Goal: Information Seeking & Learning: Check status

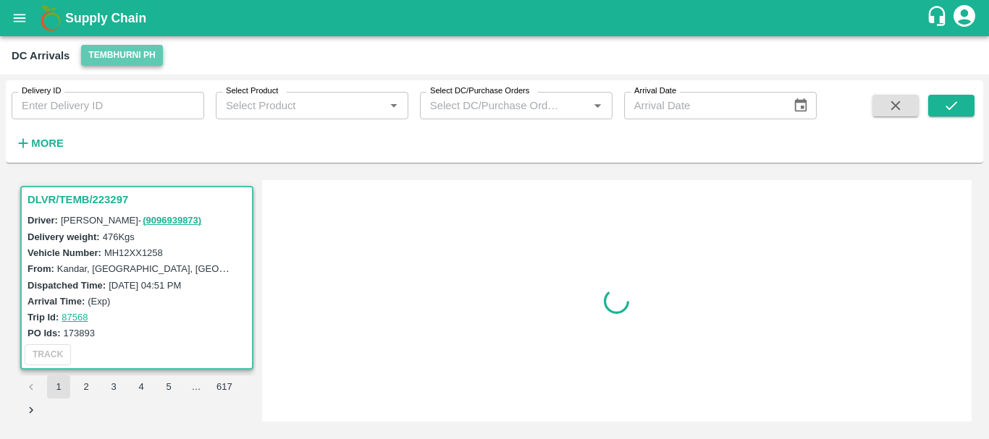
click at [113, 59] on button "Tembhurni PH" at bounding box center [121, 55] width 81 height 21
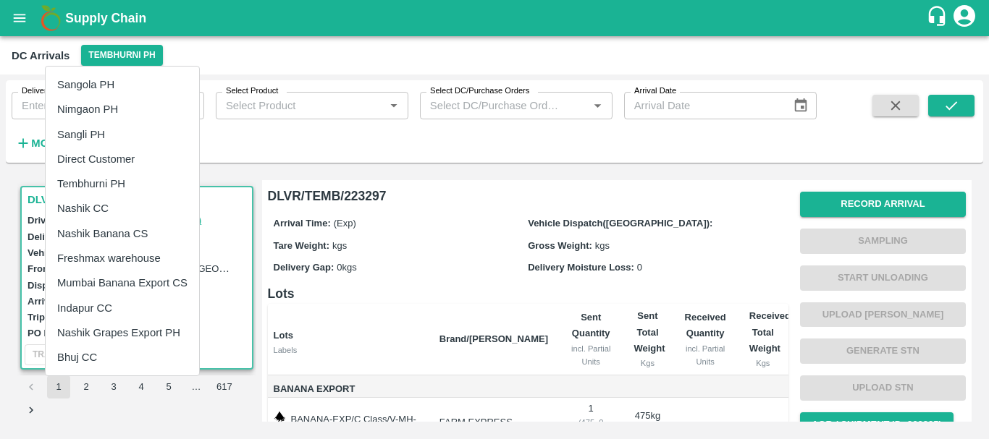
click at [354, 199] on div at bounding box center [494, 219] width 989 height 439
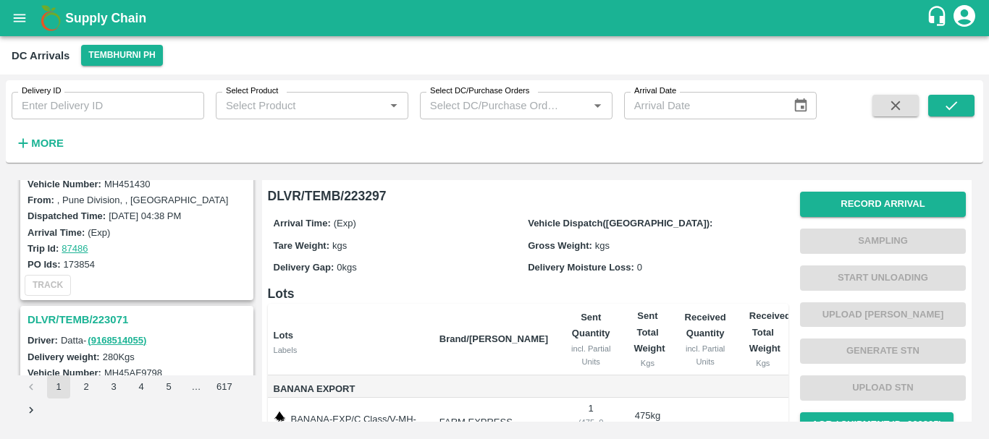
scroll to position [4420, 0]
click at [100, 319] on h3 "DLVR/TEMB/223071" at bounding box center [139, 320] width 223 height 19
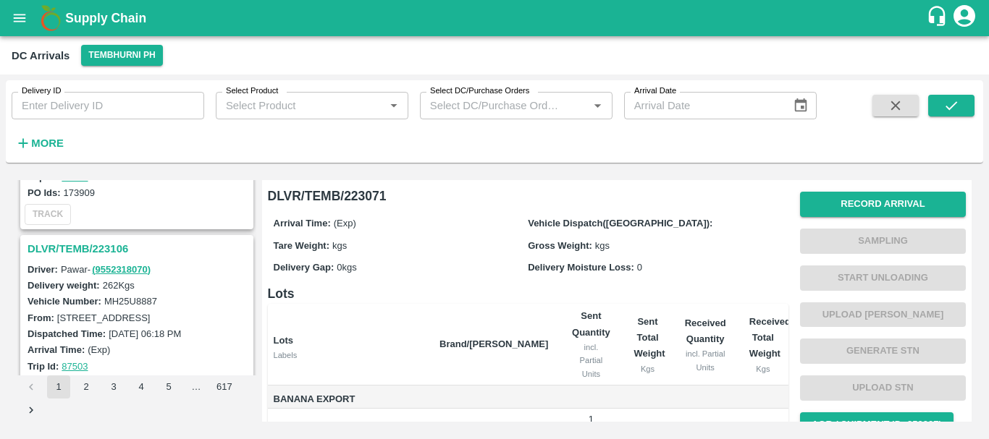
scroll to position [3167, 0]
click at [113, 248] on h3 "DLVR/TEMB/223106" at bounding box center [139, 249] width 223 height 19
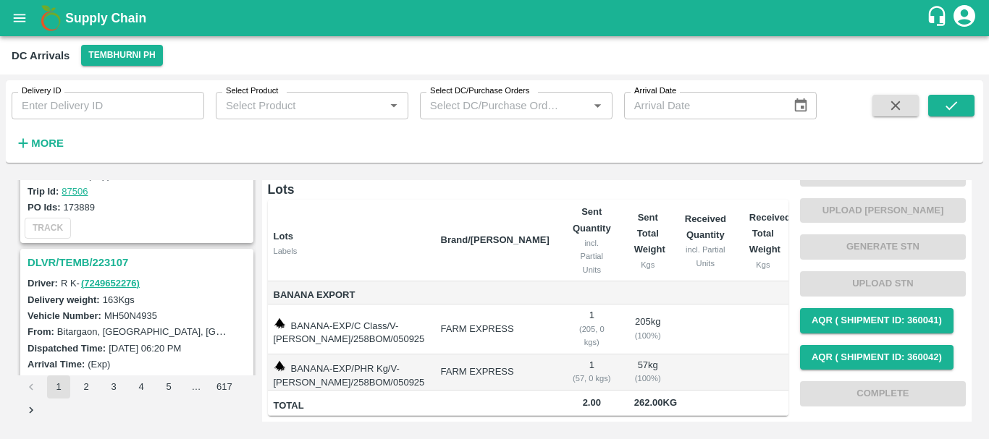
scroll to position [2964, 0]
click at [84, 259] on h3 "DLVR/TEMB/223107" at bounding box center [139, 263] width 223 height 19
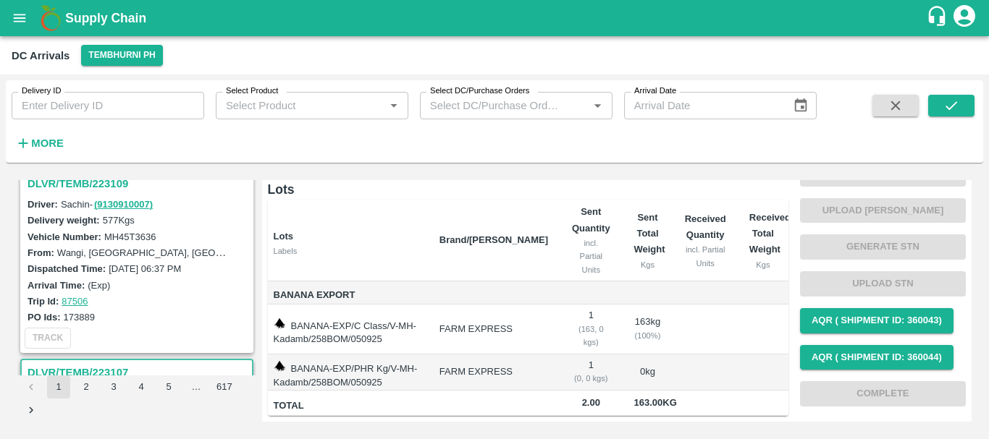
scroll to position [2852, 0]
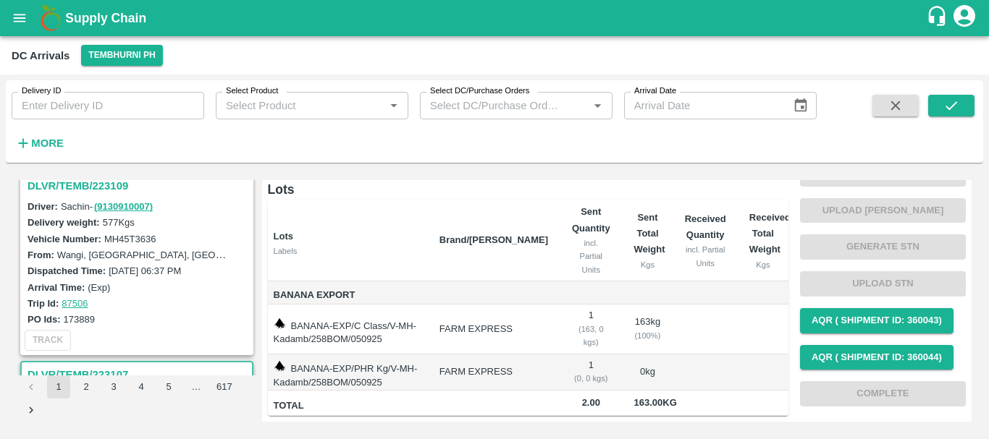
click at [98, 185] on h3 "DLVR/TEMB/223109" at bounding box center [139, 186] width 223 height 19
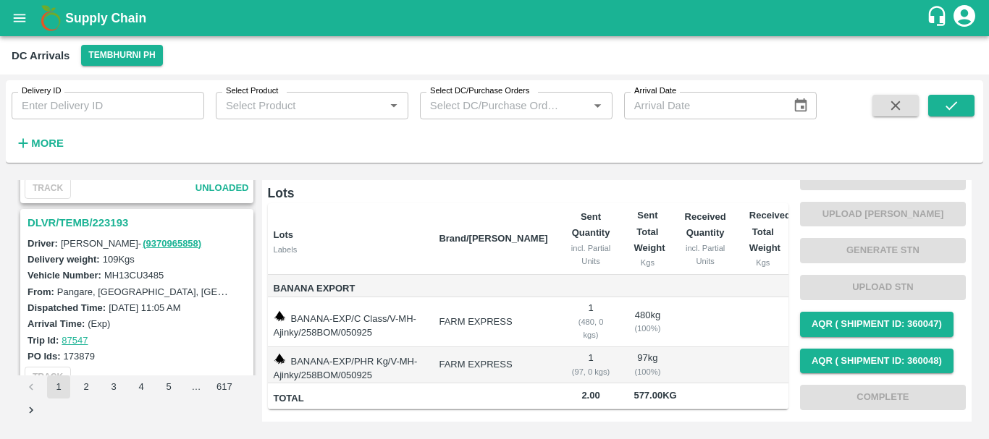
scroll to position [1645, 0]
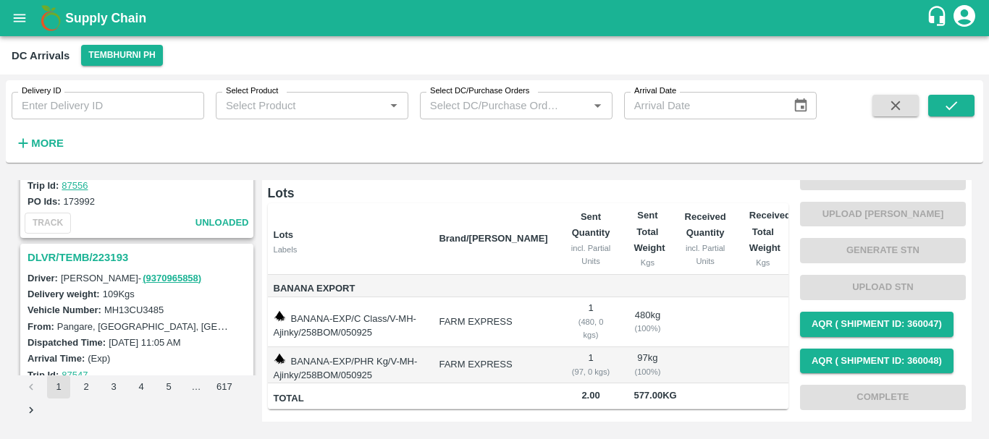
click at [117, 254] on h3 "DLVR/TEMB/223193" at bounding box center [139, 257] width 223 height 19
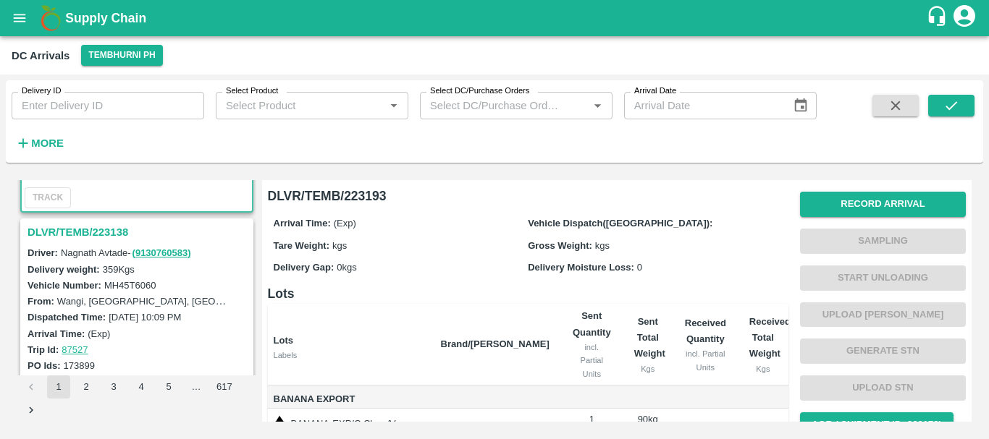
scroll to position [1867, 0]
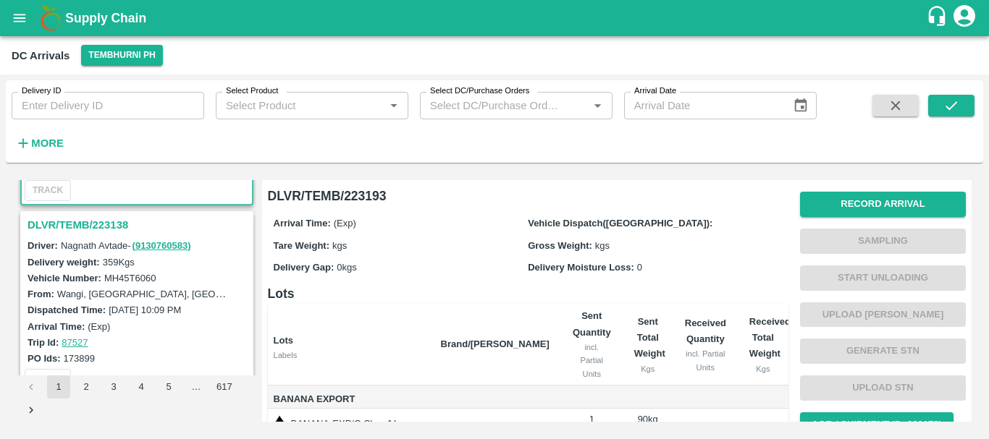
click at [105, 222] on h3 "DLVR/TEMB/223138" at bounding box center [139, 225] width 223 height 19
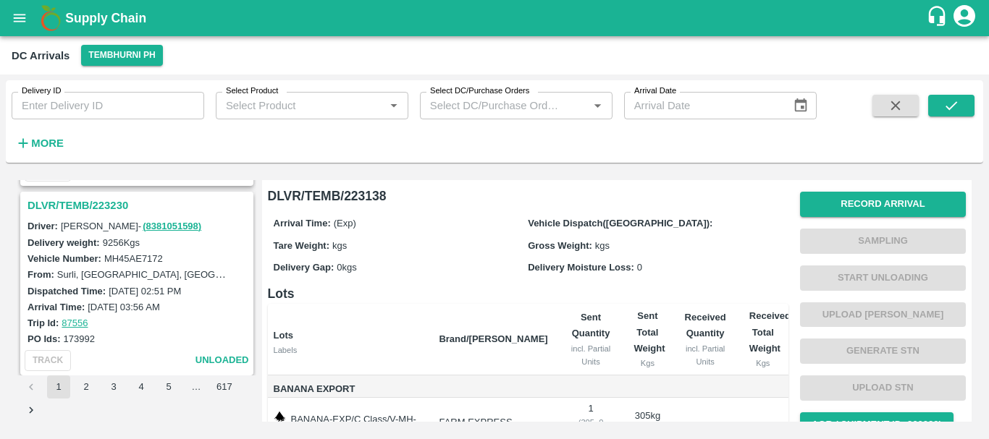
scroll to position [1507, 0]
click at [117, 201] on h3 "DLVR/TEMB/223230" at bounding box center [139, 206] width 223 height 19
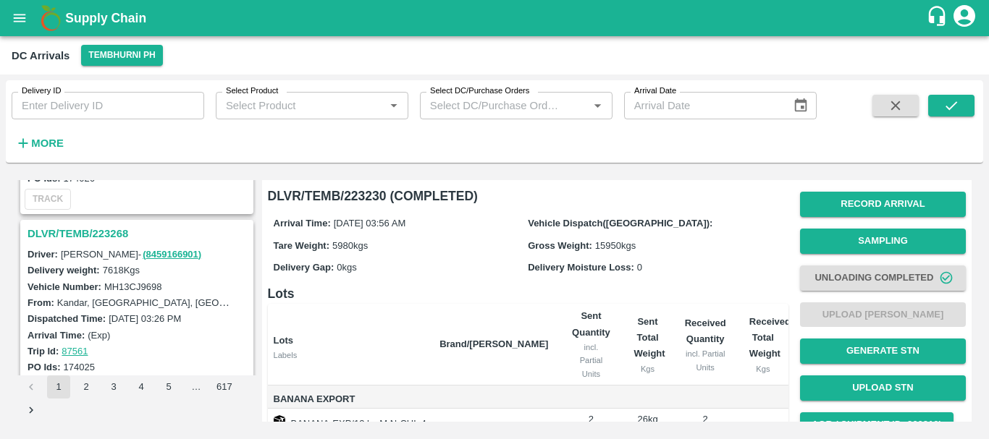
click at [106, 234] on h3 "DLVR/TEMB/223268" at bounding box center [139, 233] width 223 height 19
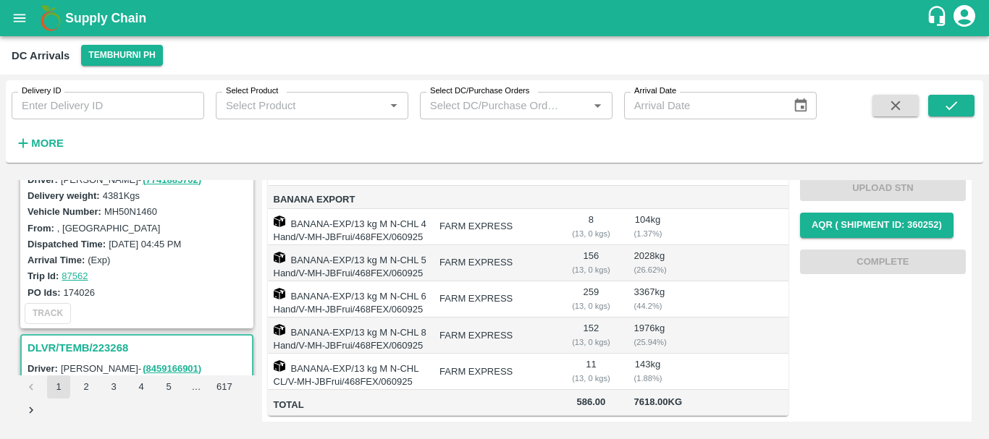
scroll to position [1091, 0]
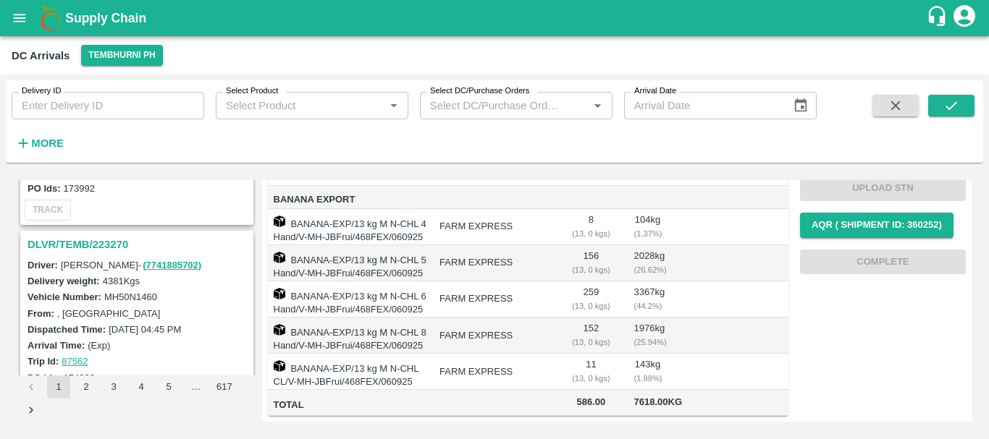
click at [109, 239] on h3 "DLVR/TEMB/223270" at bounding box center [139, 244] width 223 height 19
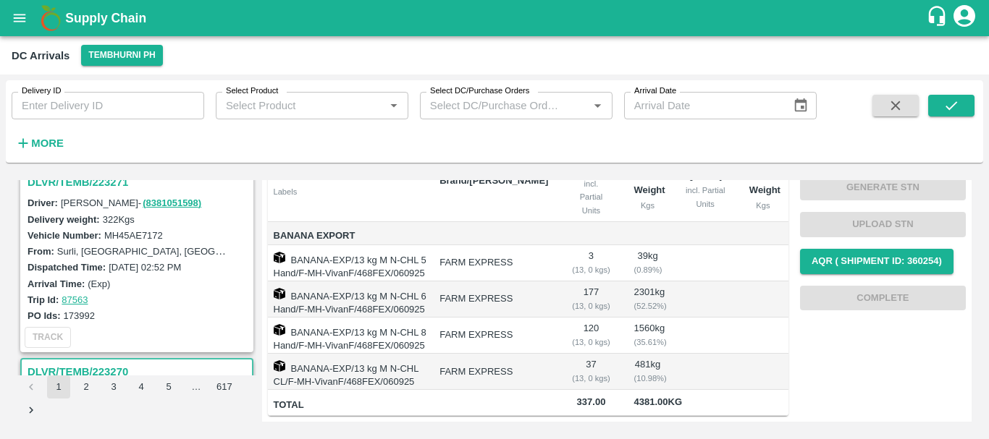
scroll to position [913, 0]
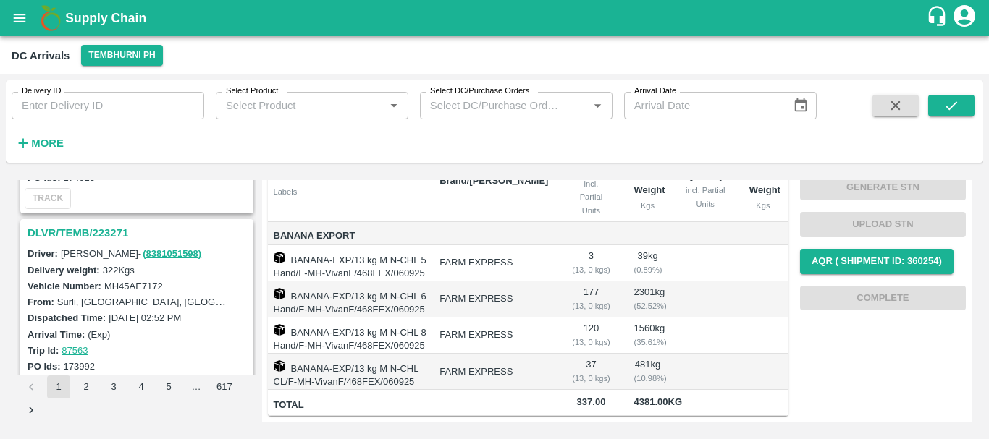
click at [114, 229] on h3 "DLVR/TEMB/223271" at bounding box center [139, 233] width 223 height 19
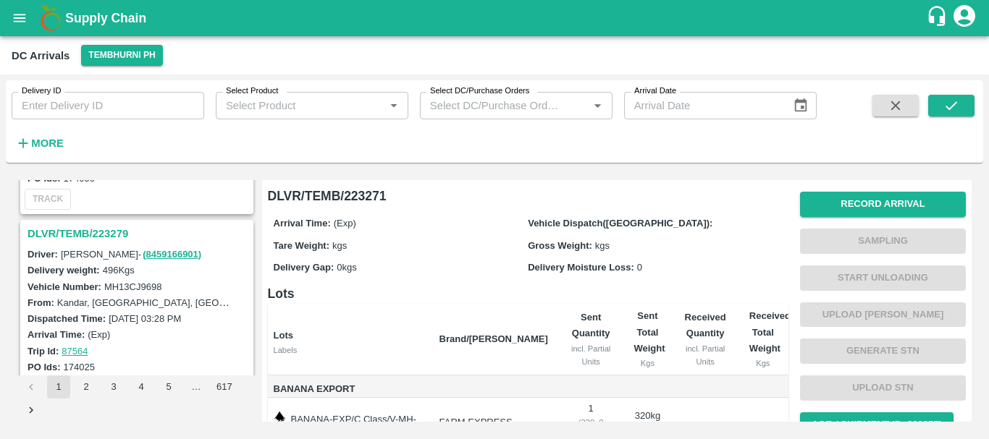
scroll to position [713, 0]
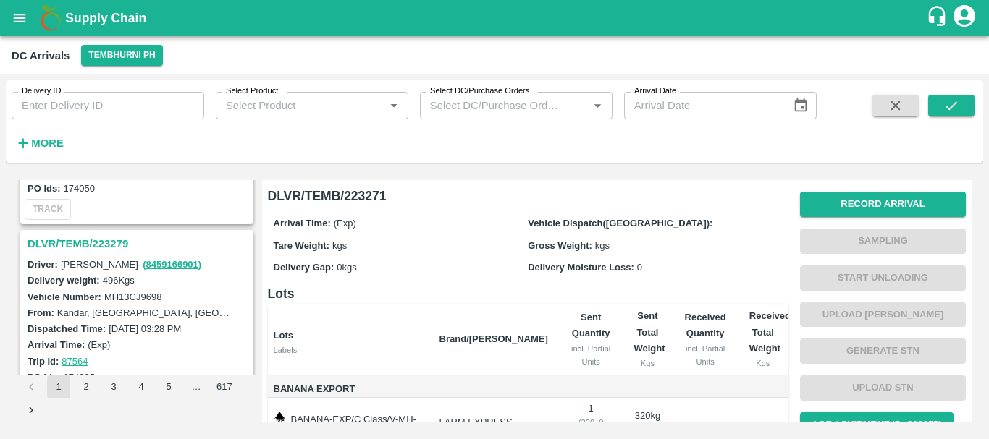
click at [119, 239] on h3 "DLVR/TEMB/223279" at bounding box center [139, 244] width 223 height 19
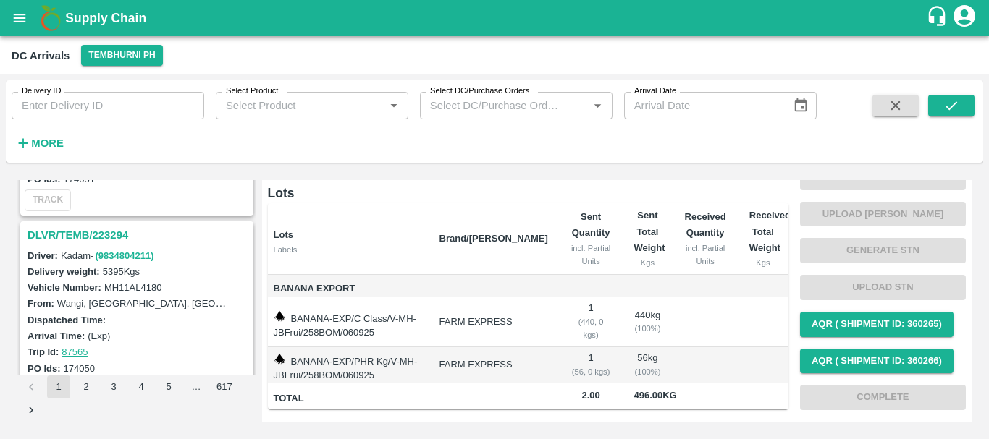
scroll to position [532, 0]
click at [100, 236] on h3 "DLVR/TEMB/223294" at bounding box center [139, 236] width 223 height 19
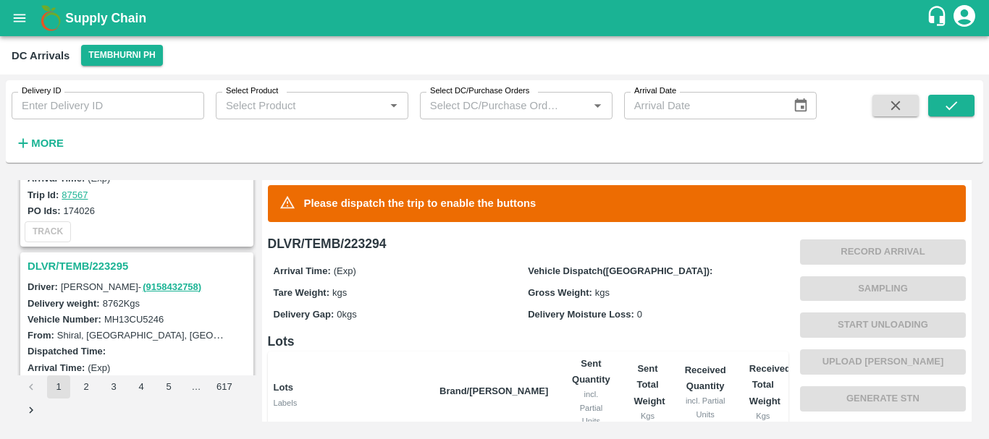
click at [111, 263] on h3 "DLVR/TEMB/223295" at bounding box center [139, 266] width 223 height 19
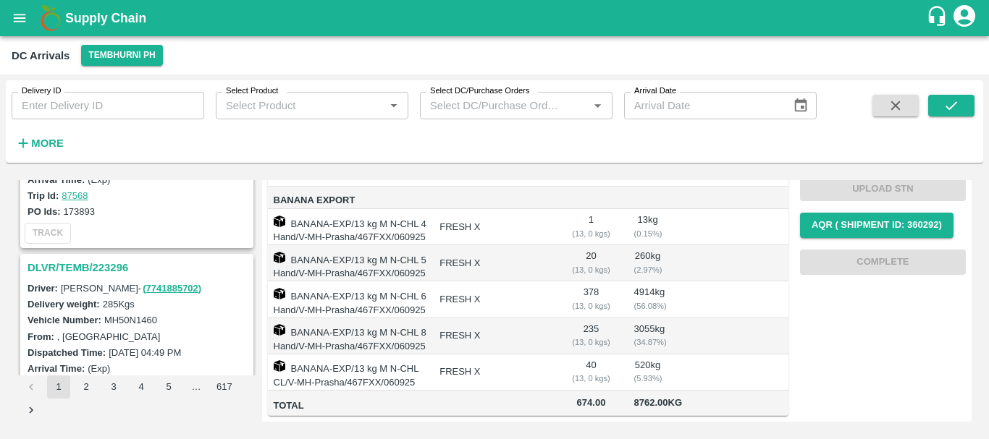
click at [121, 263] on h3 "DLVR/TEMB/223296" at bounding box center [139, 267] width 223 height 19
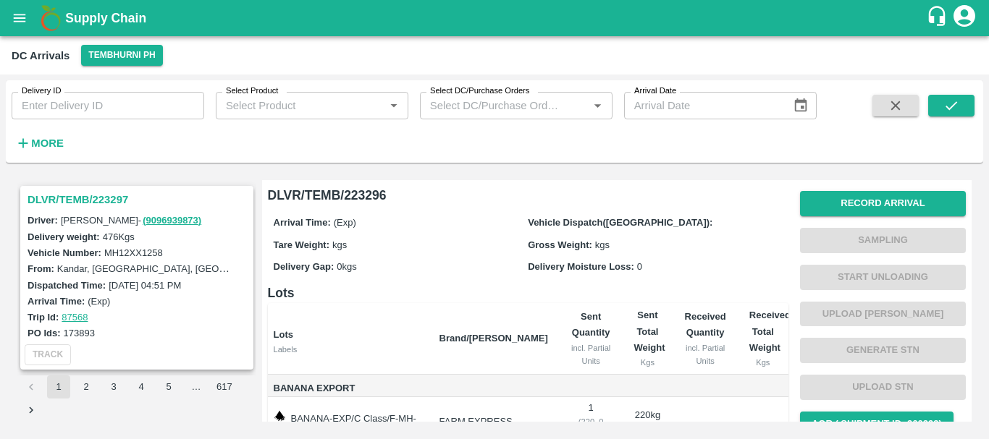
click at [111, 195] on h3 "DLVR/TEMB/223297" at bounding box center [139, 199] width 223 height 19
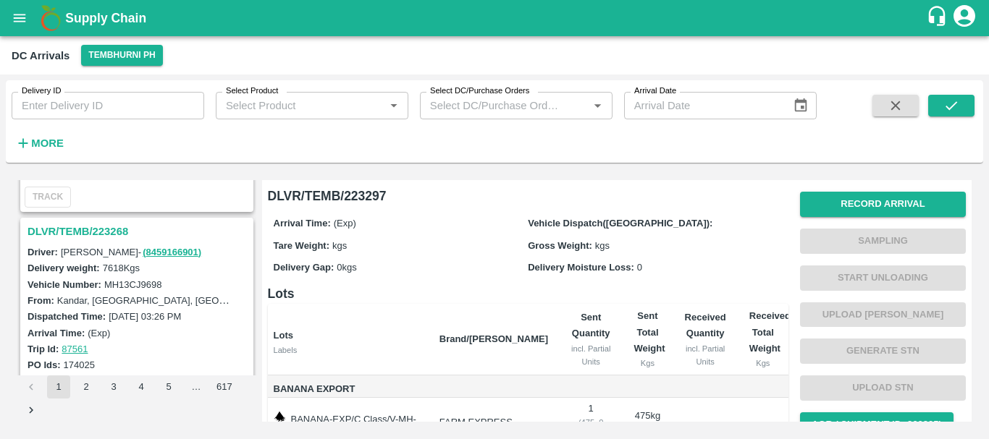
click at [106, 233] on h3 "DLVR/TEMB/223268" at bounding box center [139, 231] width 223 height 19
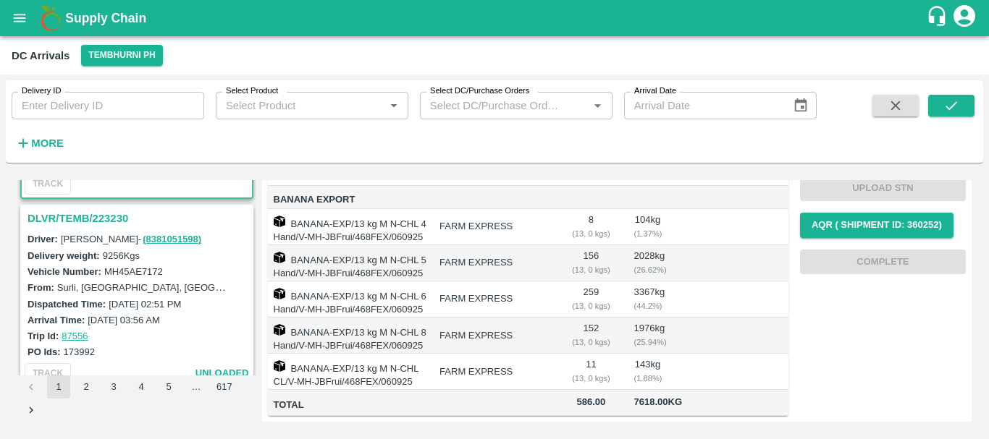
click at [104, 219] on h3 "DLVR/TEMB/223230" at bounding box center [139, 218] width 223 height 19
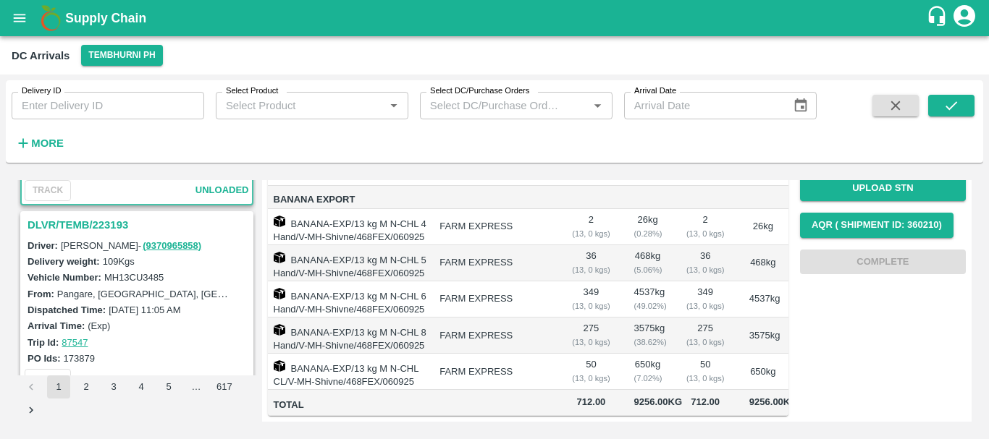
click at [109, 226] on h3 "DLVR/TEMB/223193" at bounding box center [139, 225] width 223 height 19
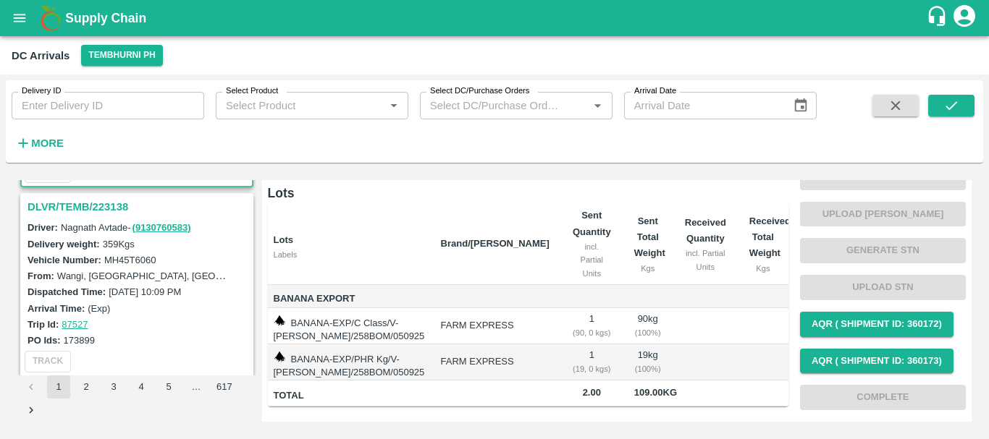
click at [100, 205] on h3 "DLVR/TEMB/223138" at bounding box center [139, 207] width 223 height 19
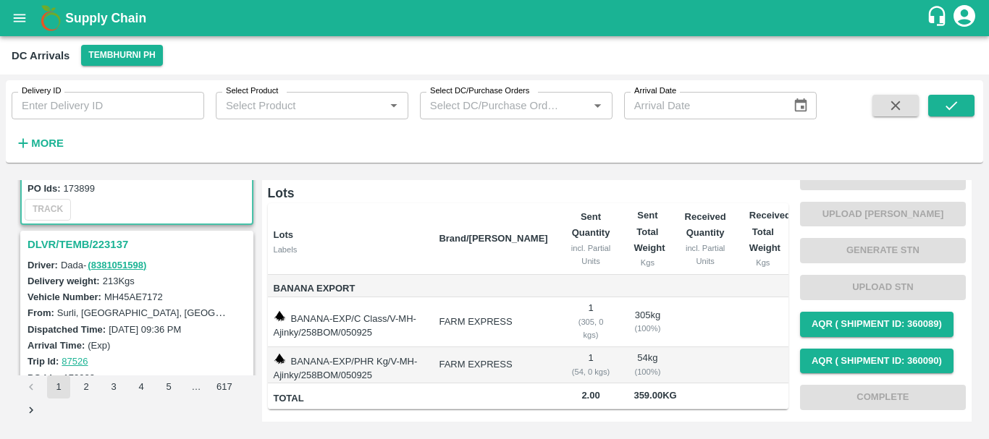
click at [119, 242] on h3 "DLVR/TEMB/223137" at bounding box center [139, 244] width 223 height 19
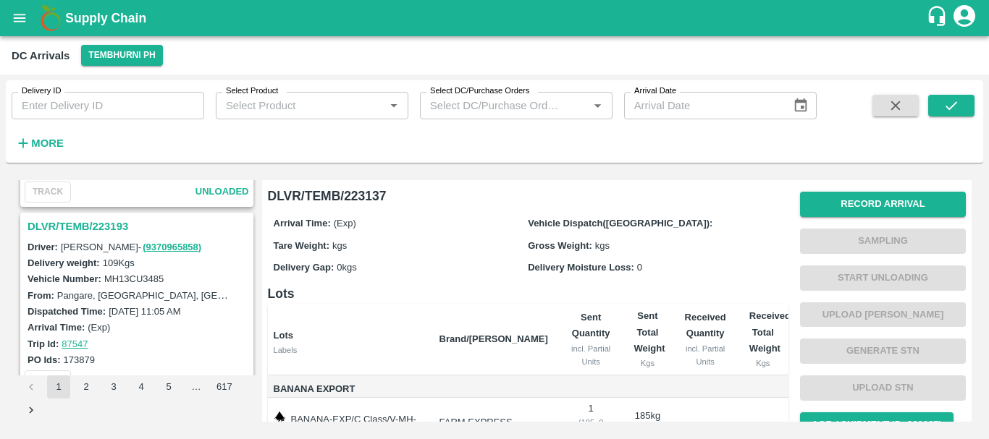
click at [111, 224] on h3 "DLVR/TEMB/223193" at bounding box center [139, 226] width 223 height 19
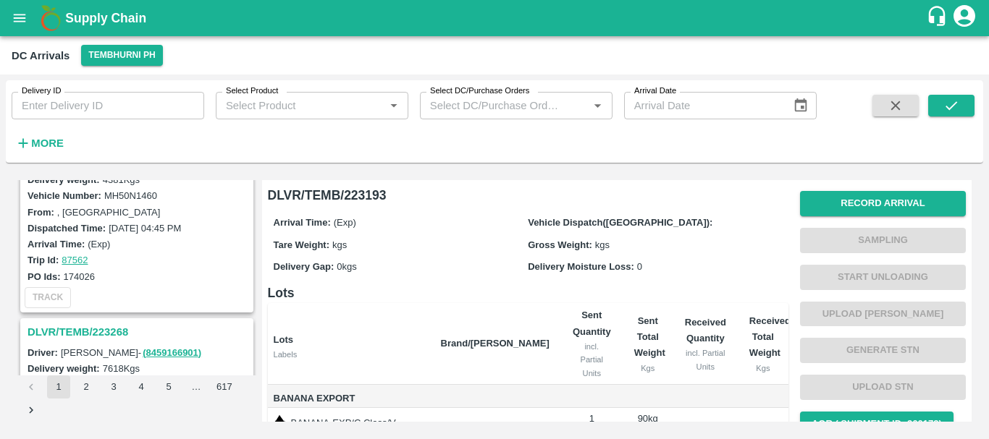
click at [117, 327] on h3 "DLVR/TEMB/223268" at bounding box center [139, 332] width 223 height 19
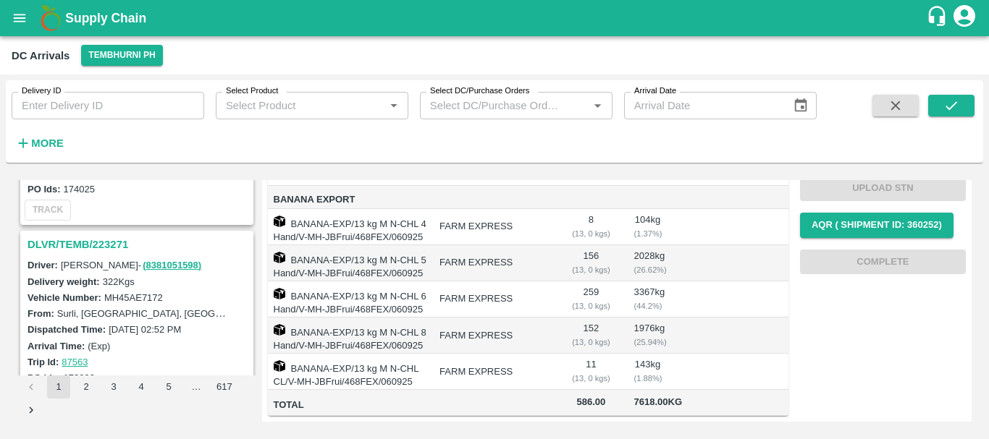
click at [115, 242] on h3 "DLVR/TEMB/223271" at bounding box center [139, 244] width 223 height 19
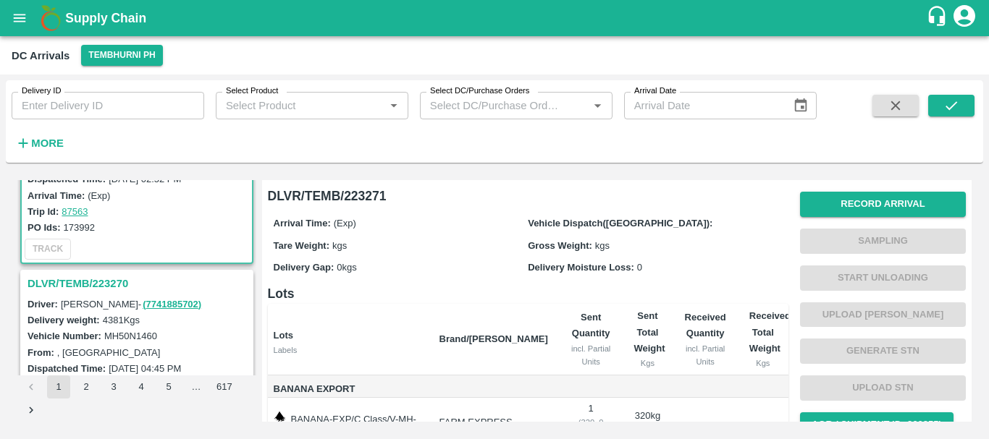
click at [103, 278] on h3 "DLVR/TEMB/223270" at bounding box center [139, 283] width 223 height 19
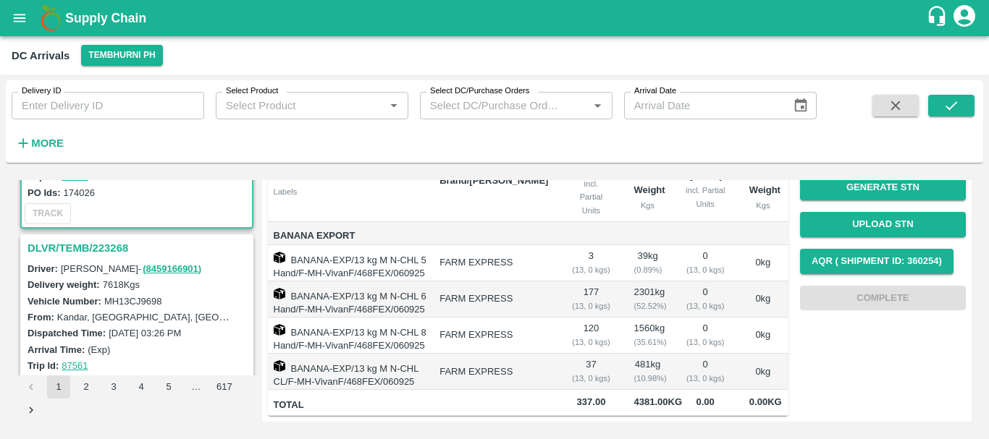
click at [102, 242] on h3 "DLVR/TEMB/223268" at bounding box center [139, 248] width 223 height 19
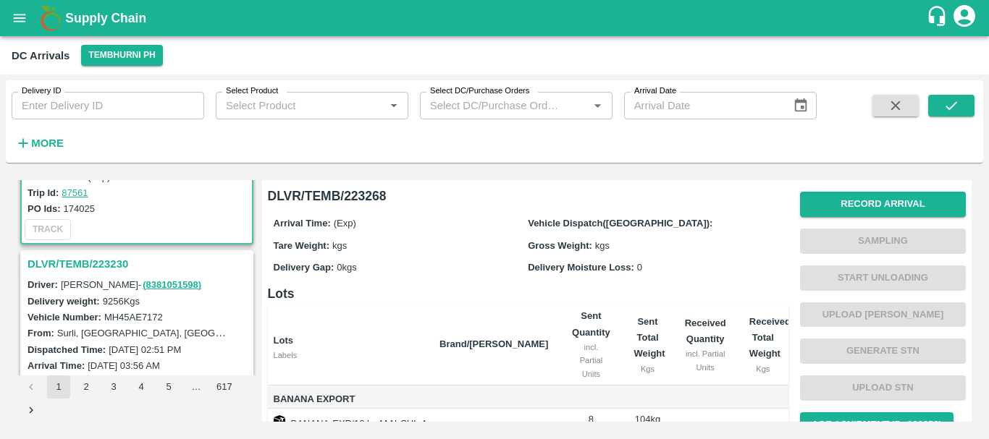
click at [109, 269] on h3 "DLVR/TEMB/223230" at bounding box center [139, 264] width 223 height 19
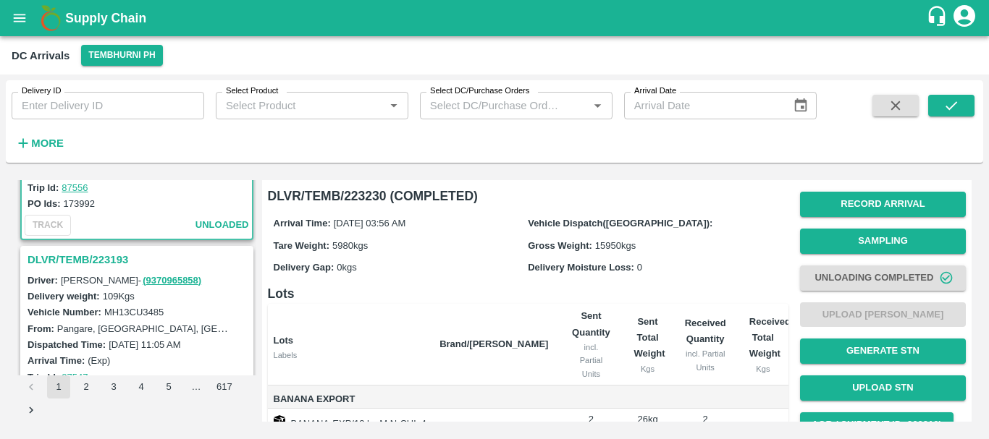
click at [103, 262] on h3 "DLVR/TEMB/223193" at bounding box center [139, 259] width 223 height 19
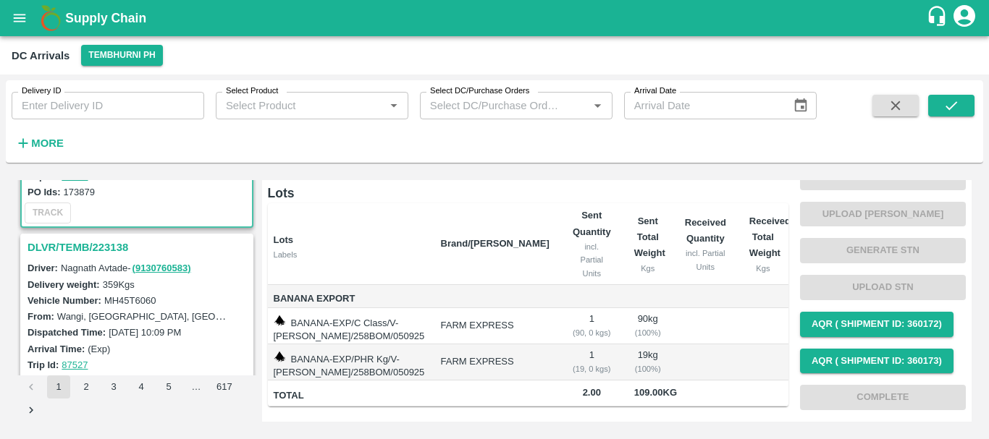
click at [97, 242] on h3 "DLVR/TEMB/223138" at bounding box center [139, 247] width 223 height 19
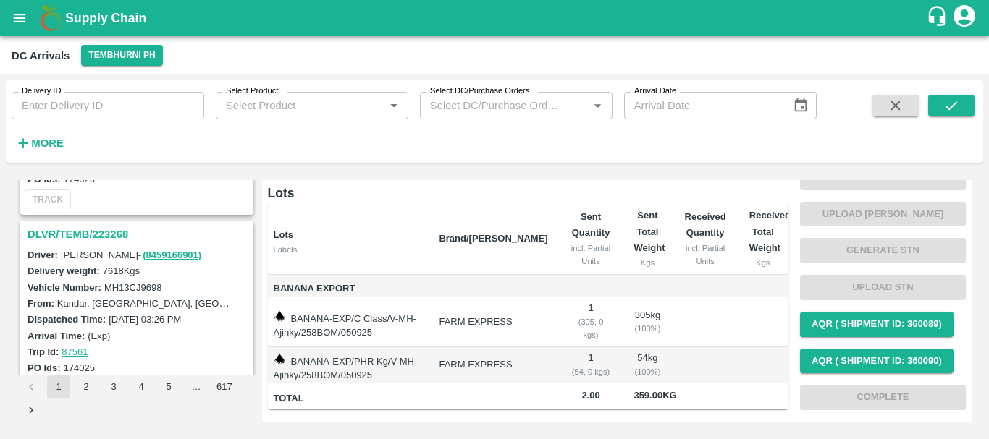
click at [117, 239] on h3 "DLVR/TEMB/223268" at bounding box center [139, 234] width 223 height 19
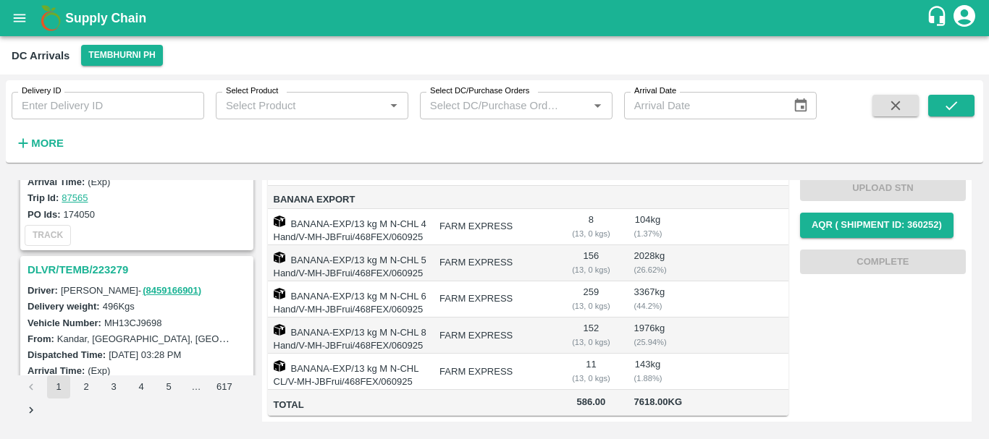
scroll to position [686, 0]
click at [98, 268] on h3 "DLVR/TEMB/223279" at bounding box center [139, 270] width 223 height 19
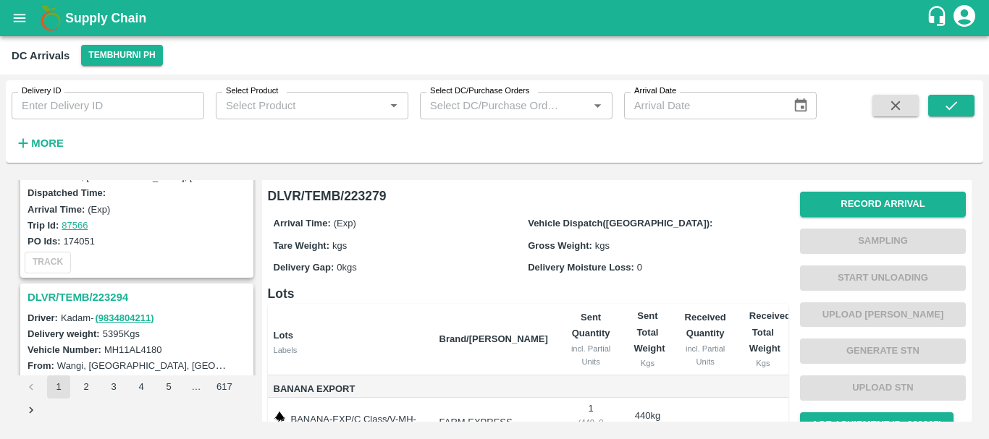
scroll to position [470, 0]
click at [109, 303] on h3 "DLVR/TEMB/223294" at bounding box center [139, 298] width 223 height 19
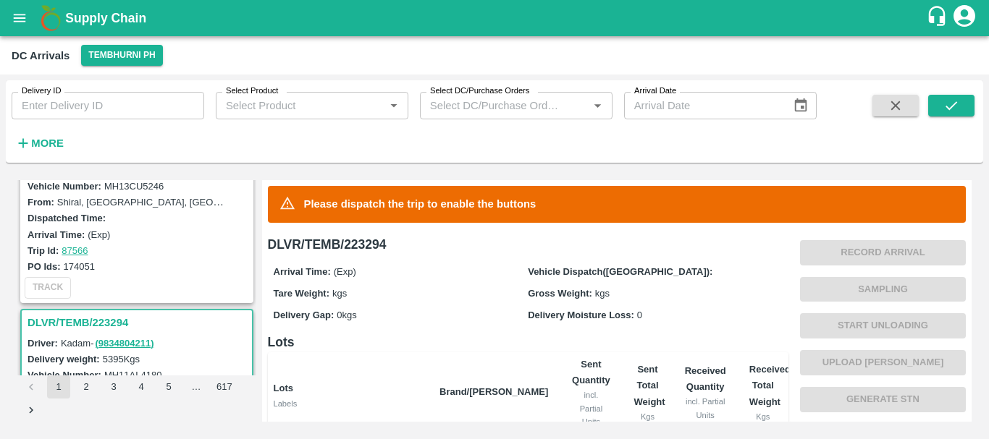
scroll to position [313, 0]
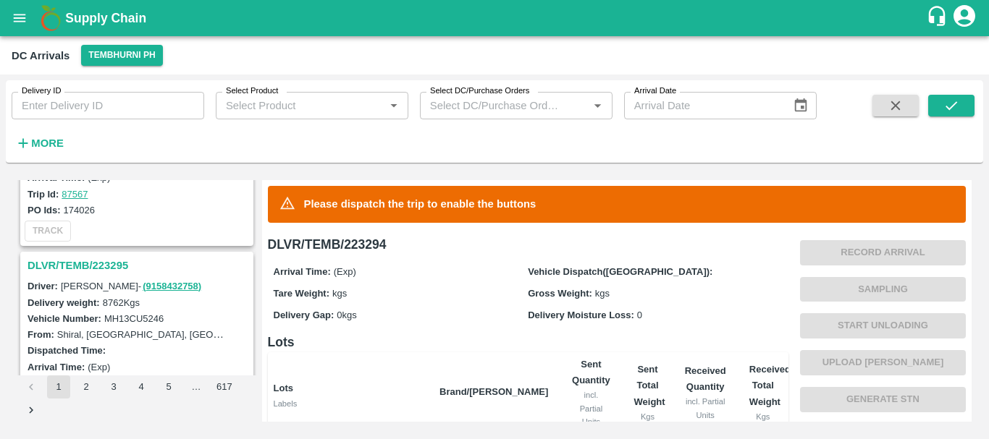
click at [101, 269] on h3 "DLVR/TEMB/223295" at bounding box center [139, 265] width 223 height 19
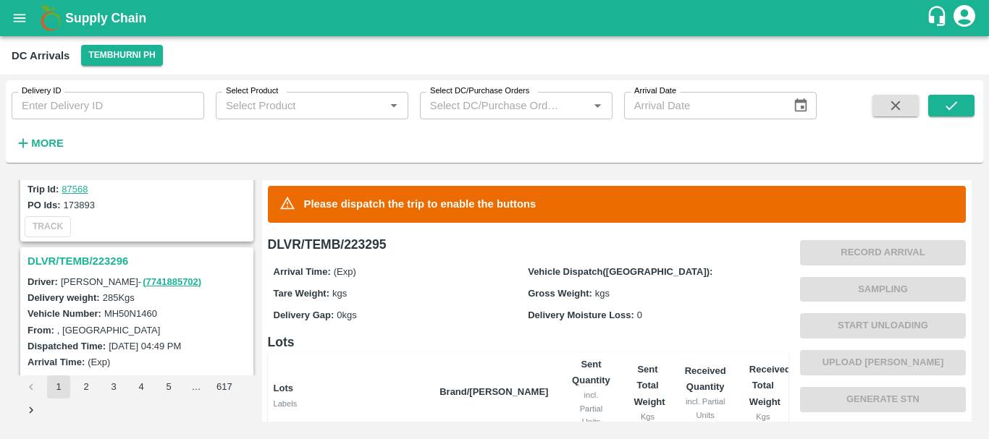
scroll to position [127, 0]
click at [118, 258] on h3 "DLVR/TEMB/223296" at bounding box center [139, 262] width 223 height 19
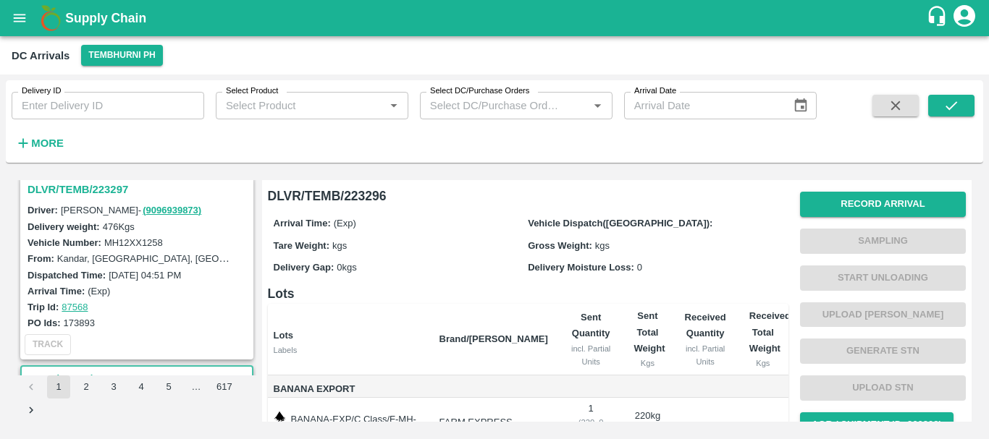
scroll to position [4, 0]
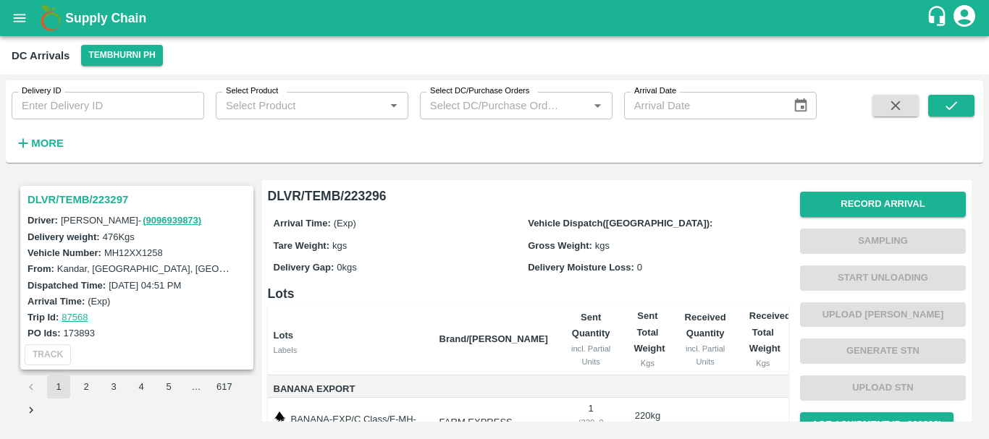
click at [96, 198] on h3 "DLVR/TEMB/223297" at bounding box center [139, 199] width 223 height 19
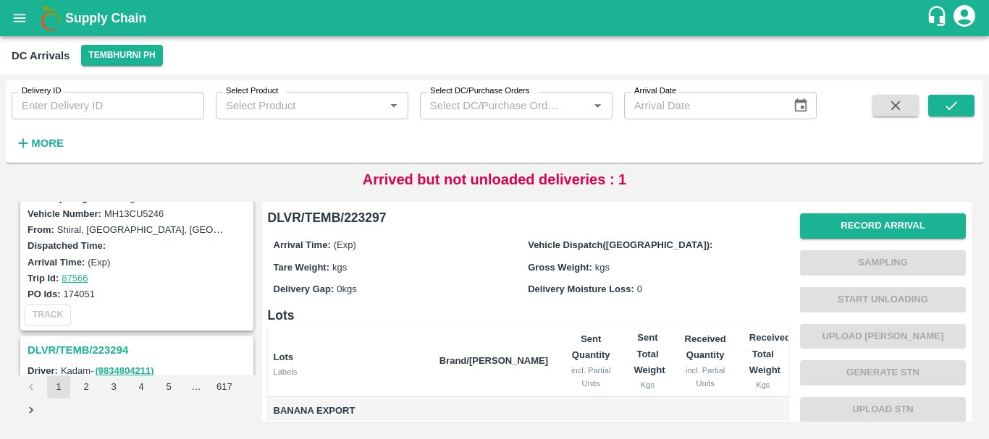
scroll to position [308, 0]
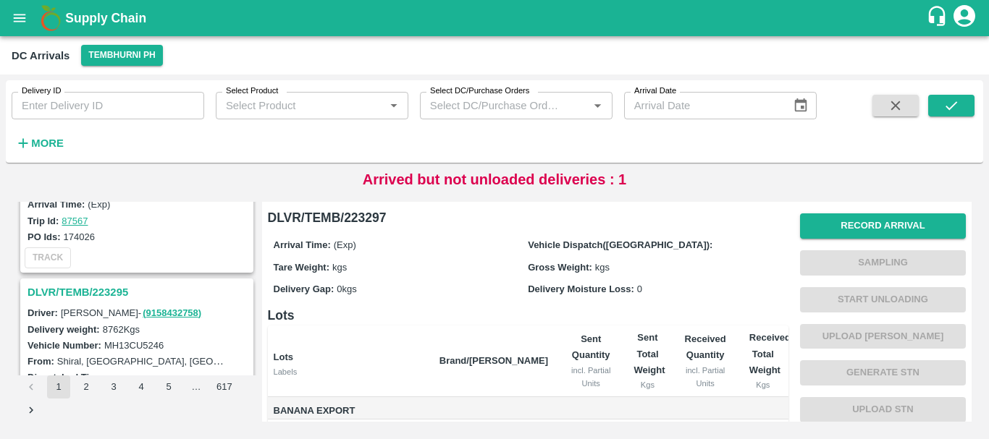
click at [109, 287] on h3 "DLVR/TEMB/223295" at bounding box center [139, 292] width 223 height 19
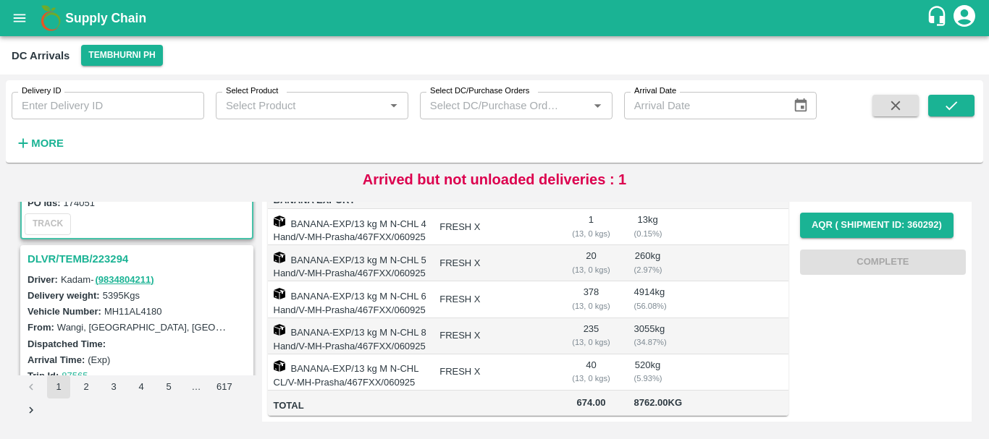
scroll to position [528, 0]
click at [101, 270] on h3 "DLVR/TEMB/223294" at bounding box center [139, 262] width 223 height 19
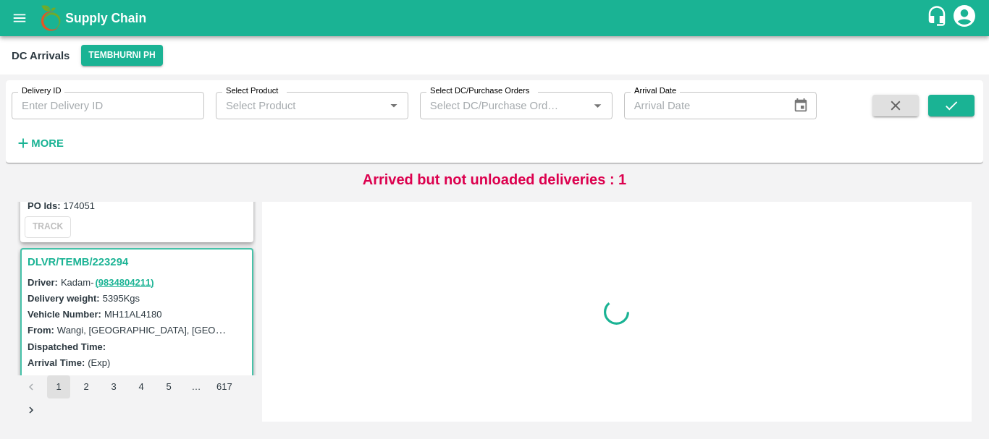
scroll to position [573, 0]
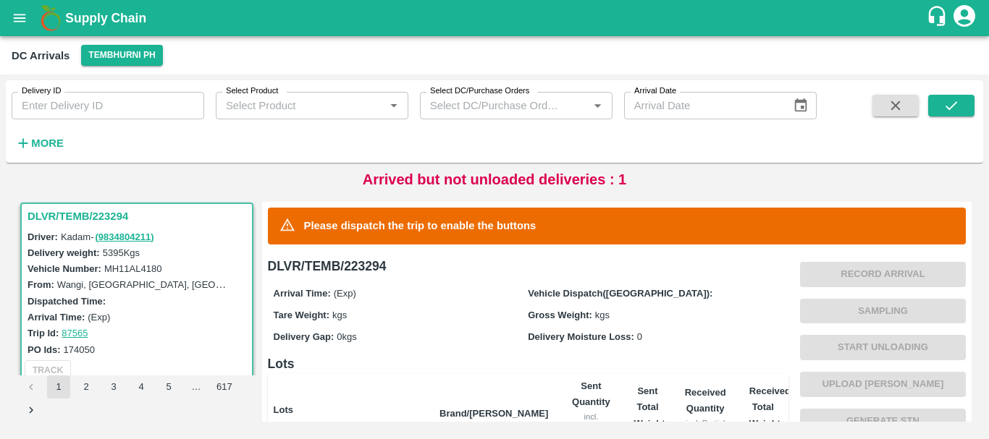
click at [93, 253] on label "Delivery weight:" at bounding box center [64, 253] width 72 height 11
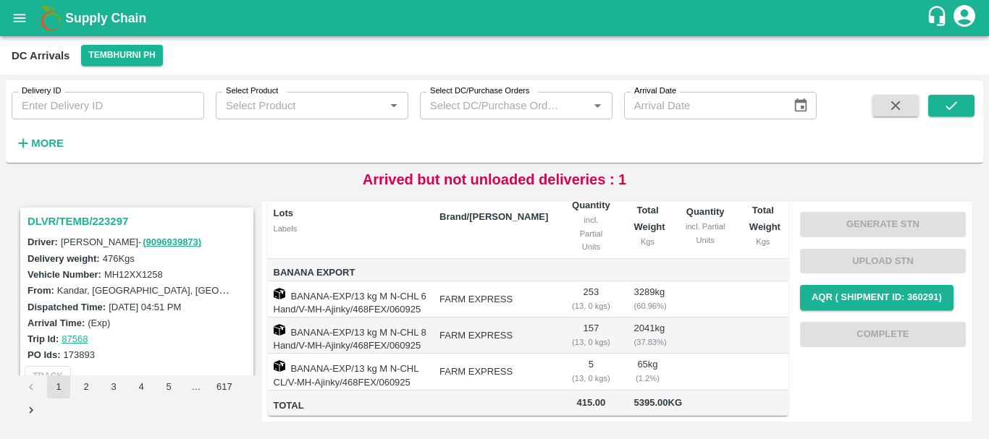
scroll to position [0, 0]
